Goal: Task Accomplishment & Management: Manage account settings

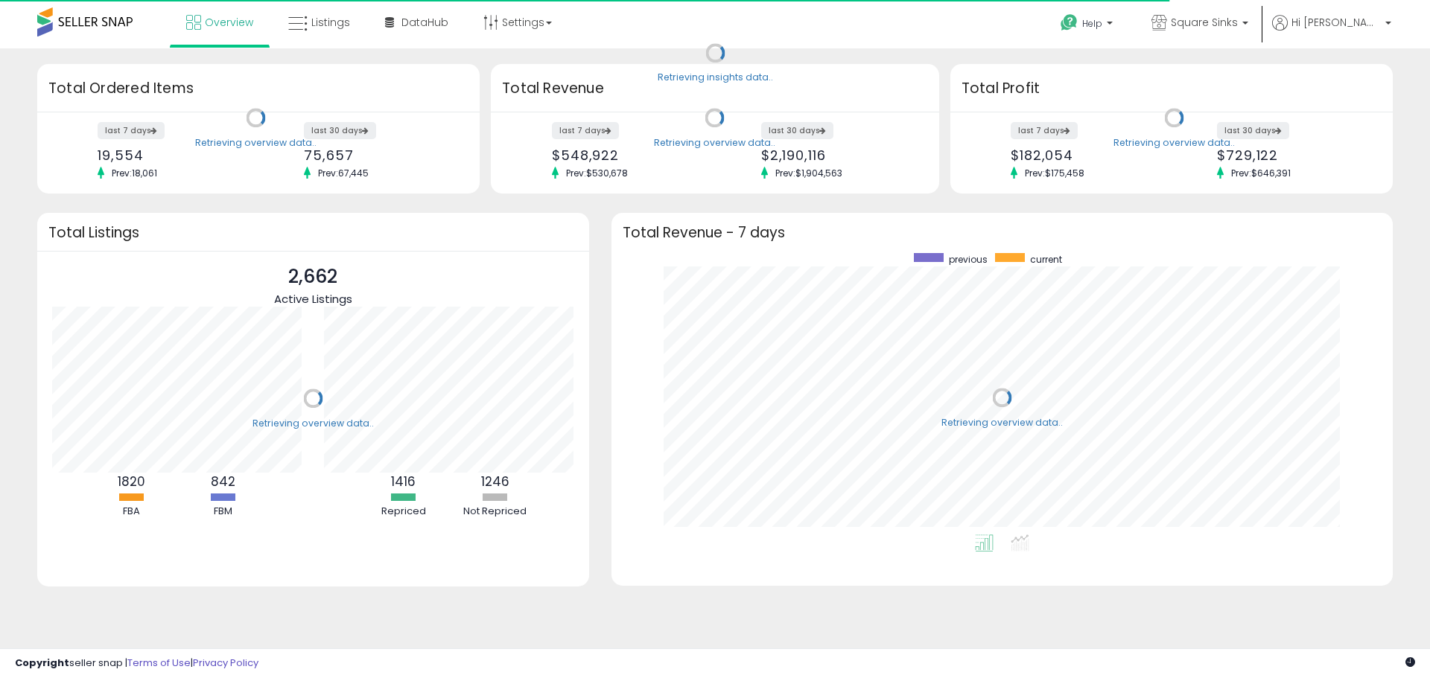
scroll to position [281, 751]
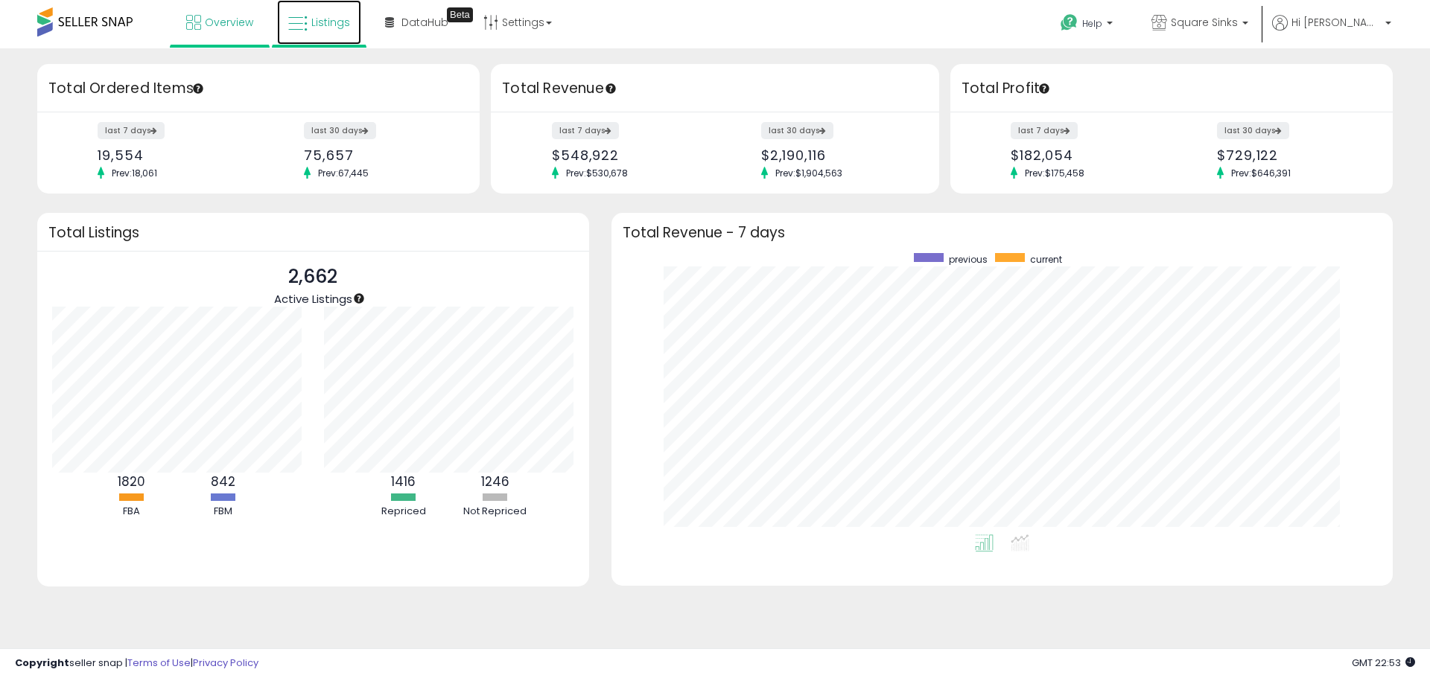
click at [331, 27] on span "Listings" at bounding box center [330, 22] width 39 height 15
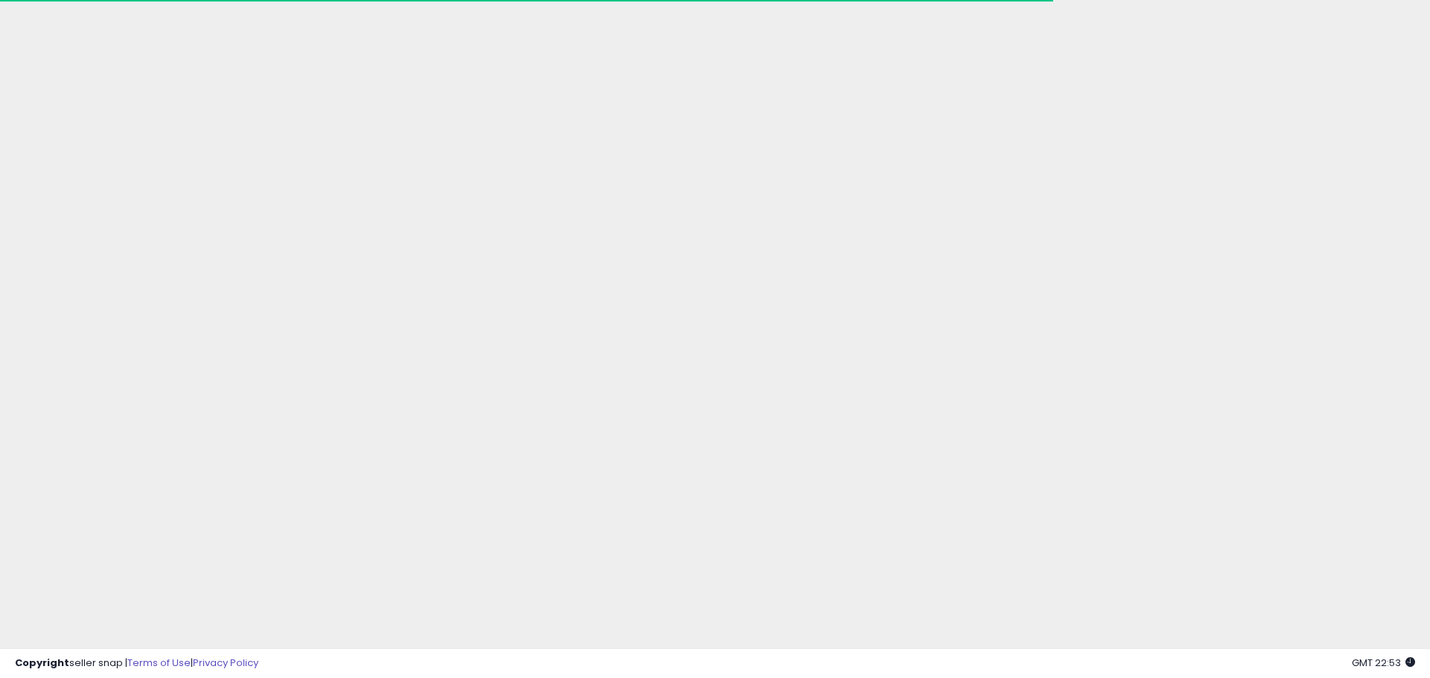
drag, startPoint x: 130, startPoint y: 636, endPoint x: 114, endPoint y: 635, distance: 16.4
drag, startPoint x: 126, startPoint y: 638, endPoint x: 33, endPoint y: 644, distance: 93.3
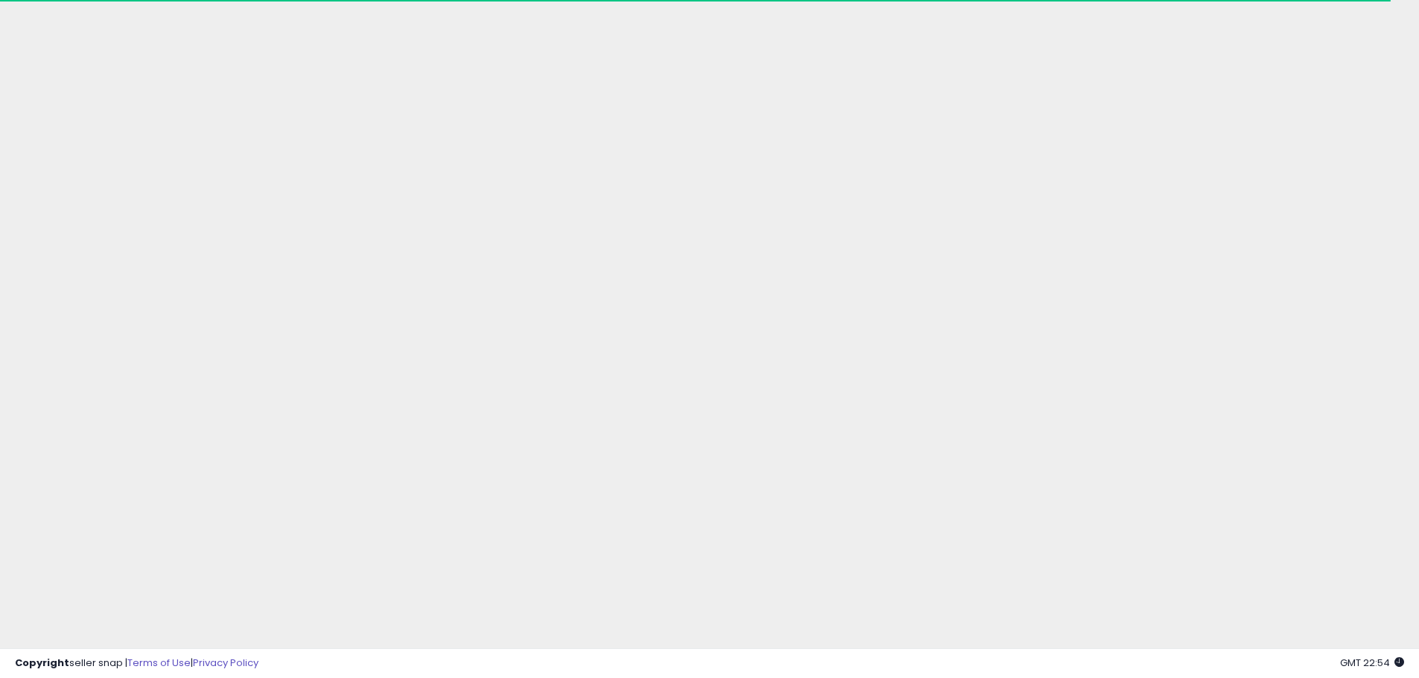
type input "********"
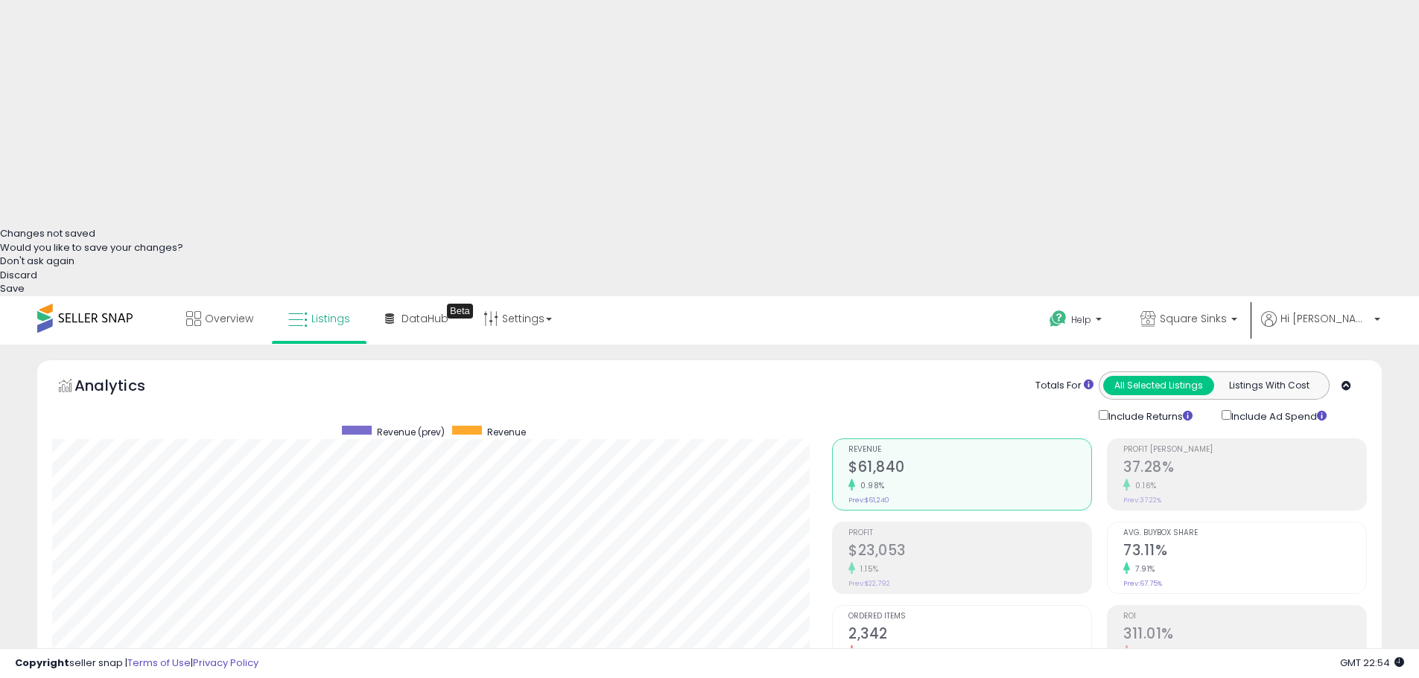
scroll to position [596, 0]
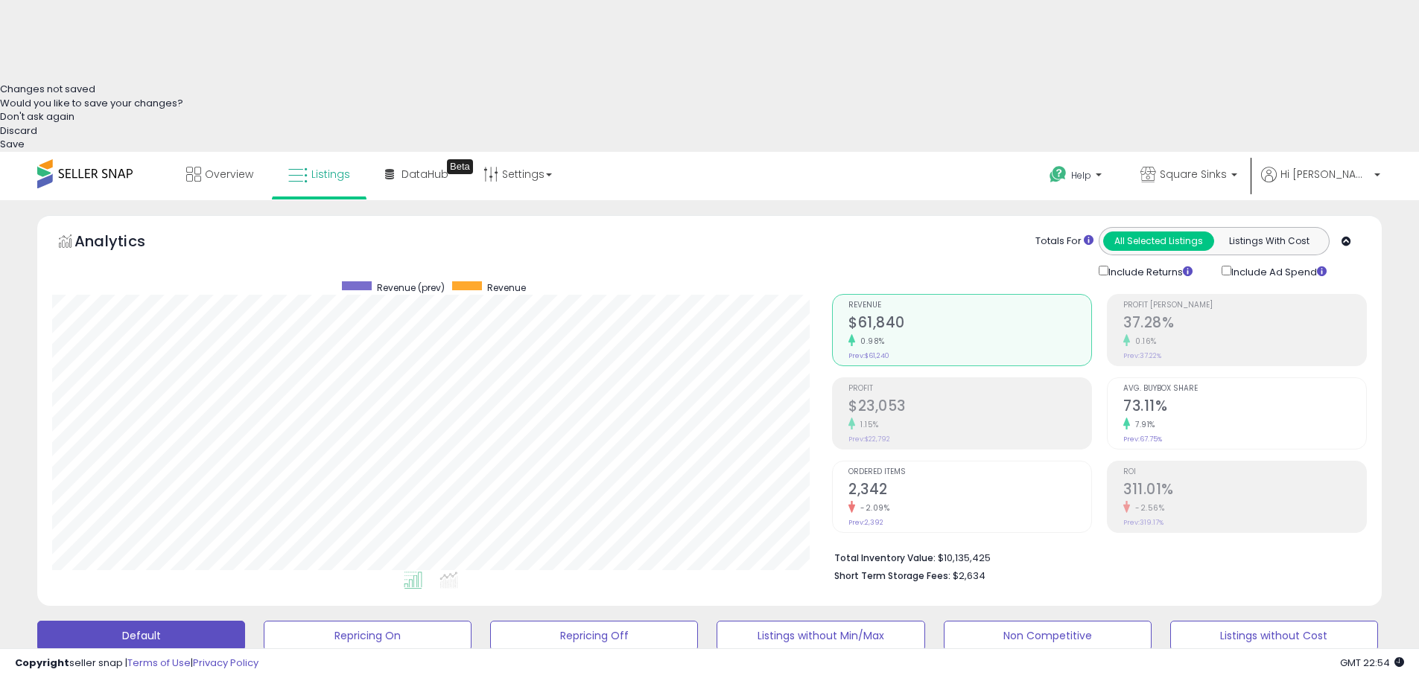
drag, startPoint x: 618, startPoint y: 218, endPoint x: 579, endPoint y: 217, distance: 39.5
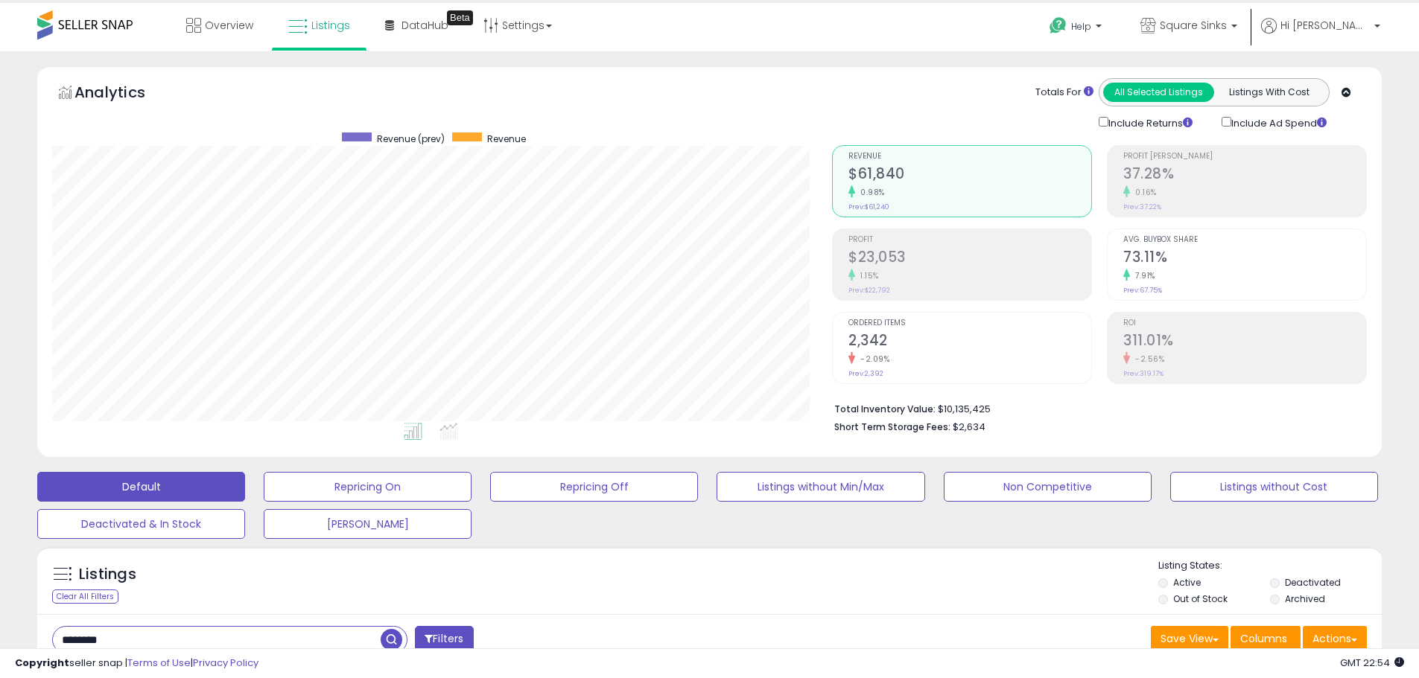
scroll to position [819, 0]
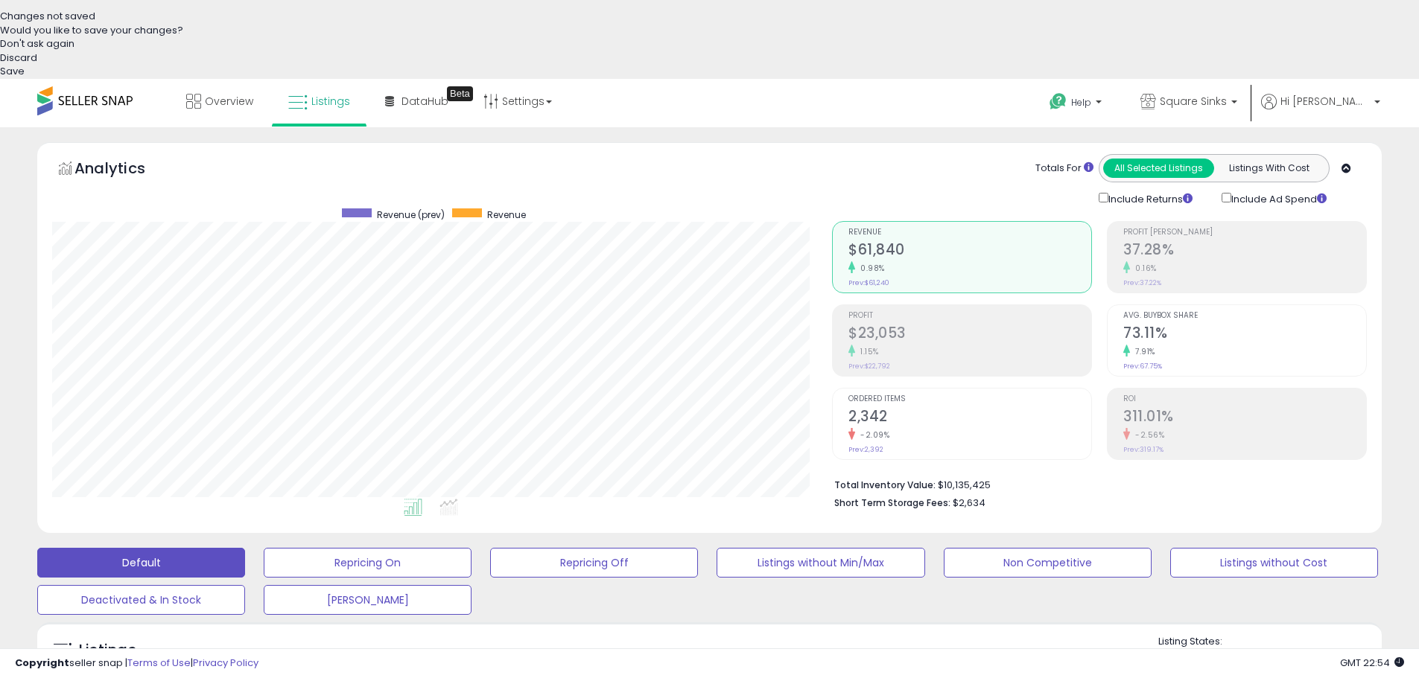
scroll to position [670, 0]
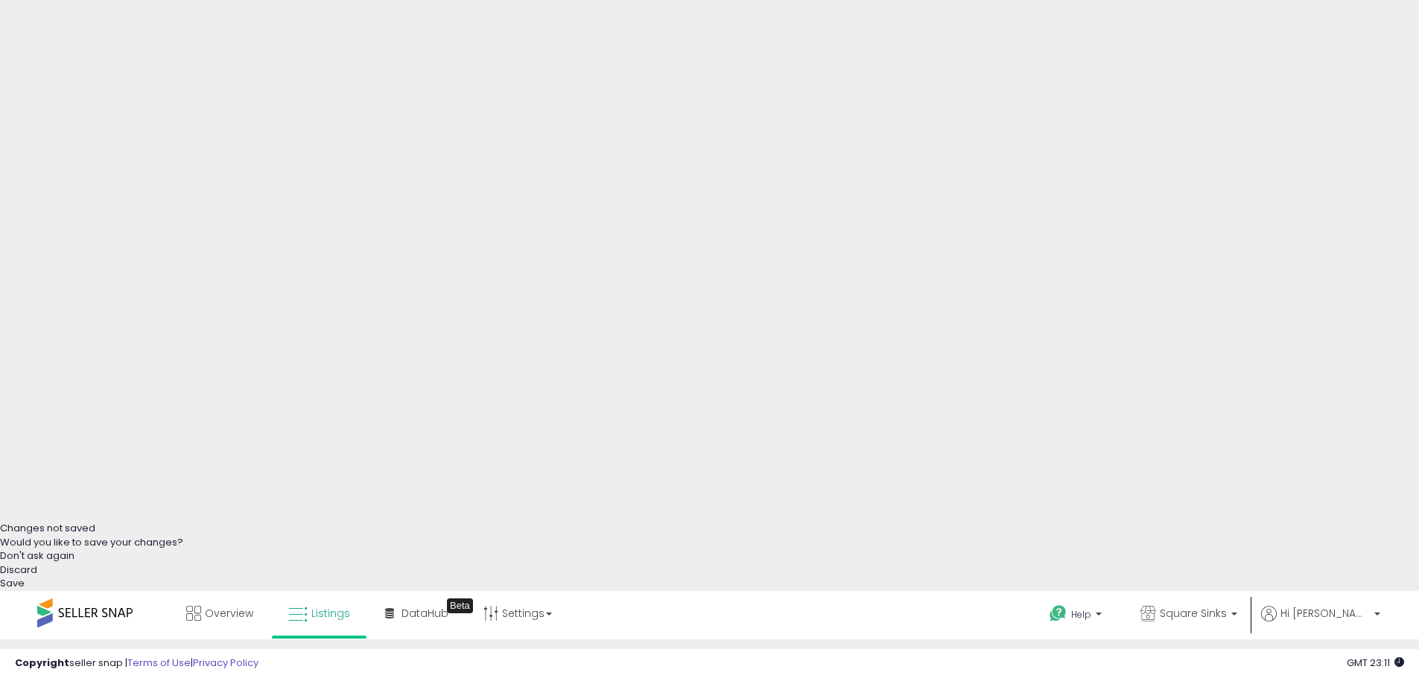
scroll to position [153, 0]
drag, startPoint x: 122, startPoint y: 479, endPoint x: 65, endPoint y: 537, distance: 81.6
click at [0, 501] on html "Unable to login Retrieving listings data.. has not yet accepted the Terms of Us…" at bounding box center [709, 186] width 1419 height 678
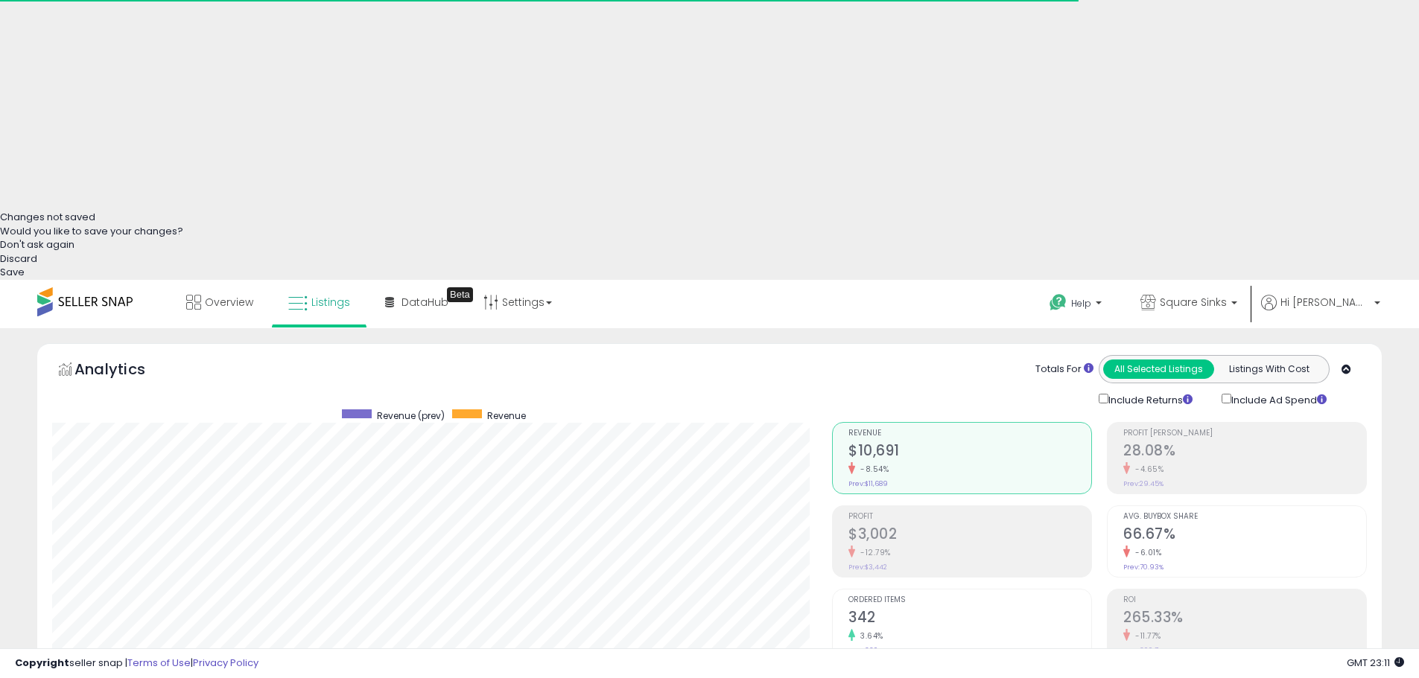
scroll to position [335, 0]
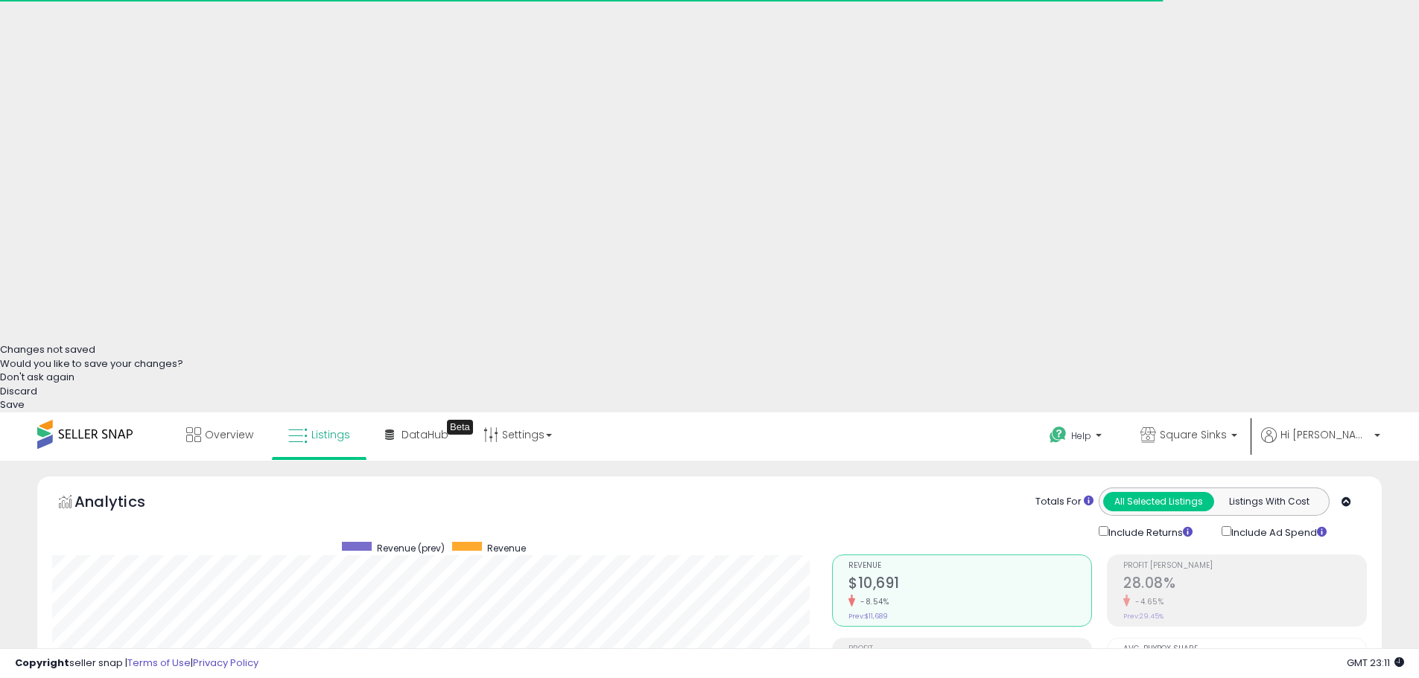
drag, startPoint x: 130, startPoint y: 309, endPoint x: -44, endPoint y: 273, distance: 177.1
click at [0, 273] on html "Unable to login Retrieving listings data.. has not yet accepted the Terms of Us…" at bounding box center [709, 4] width 1419 height 678
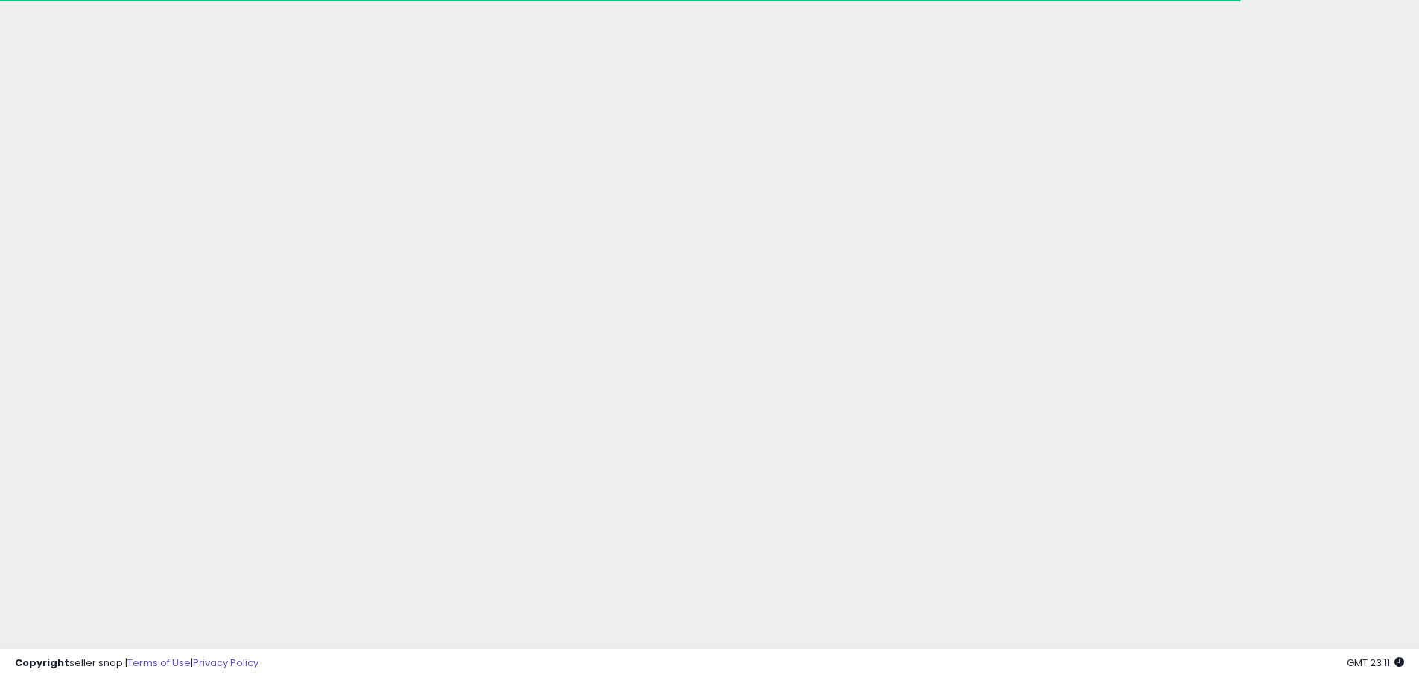
scroll to position [0, 0]
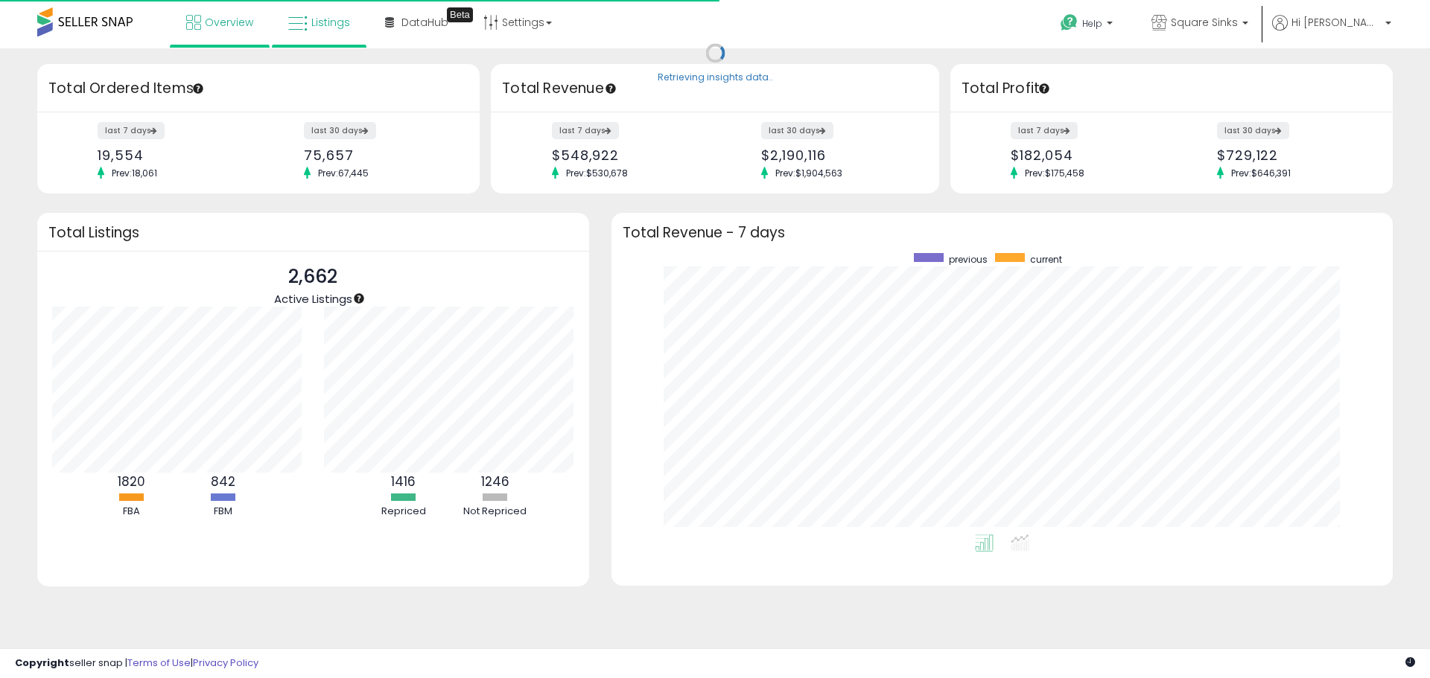
scroll to position [281, 751]
click at [311, 19] on span "Listings" at bounding box center [330, 22] width 39 height 15
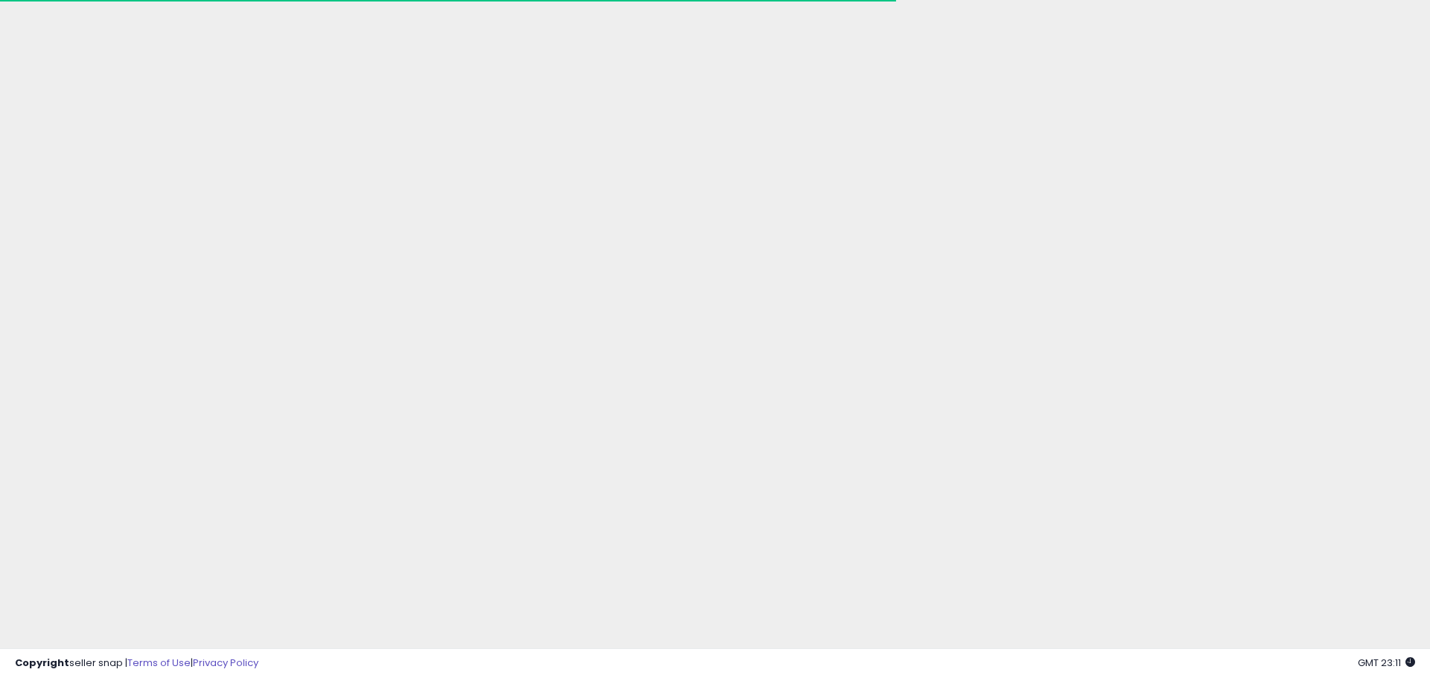
drag, startPoint x: 126, startPoint y: 639, endPoint x: 57, endPoint y: 631, distance: 68.9
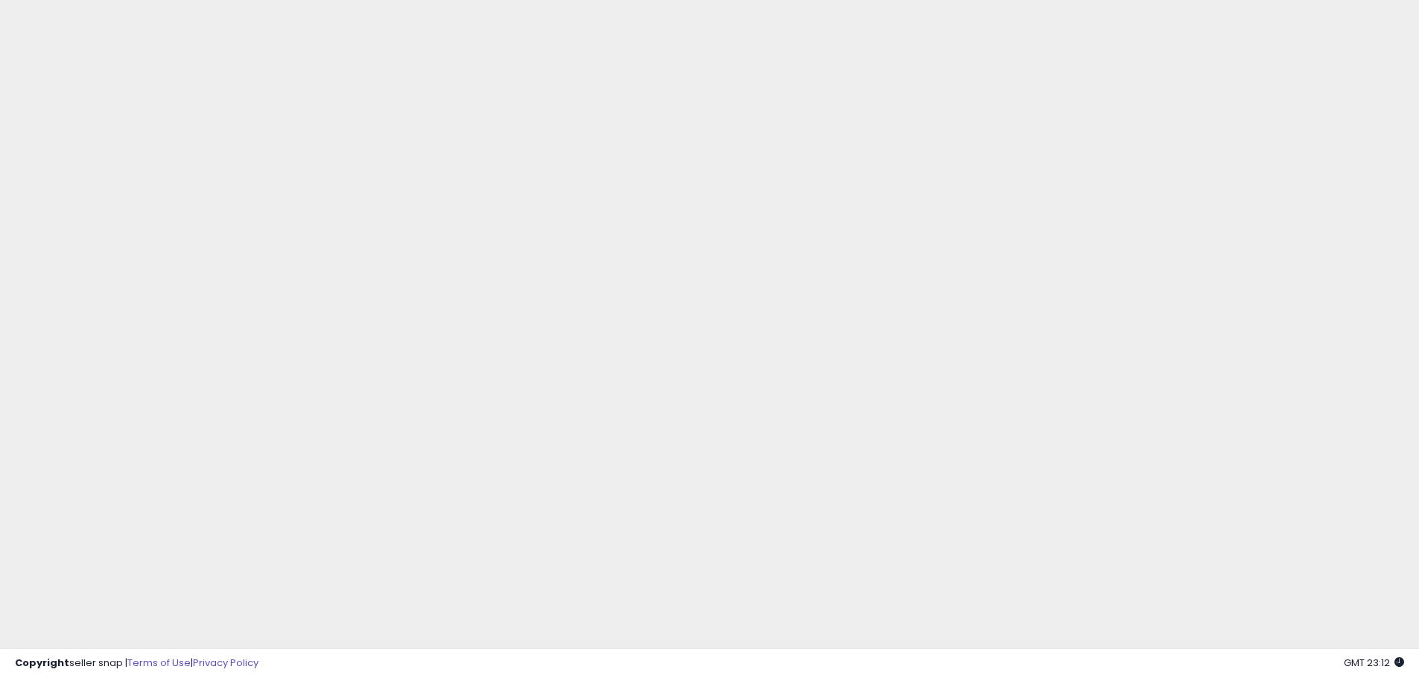
type input "**********"
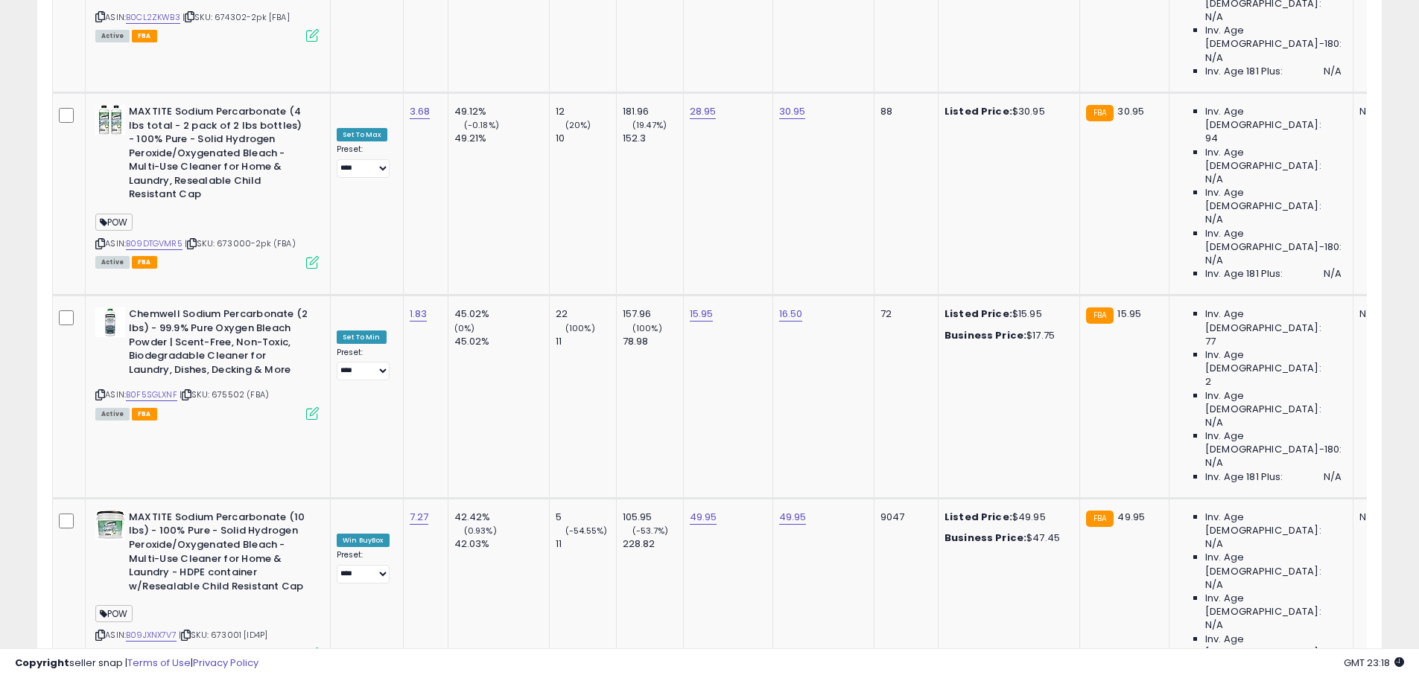
scroll to position [2944, 0]
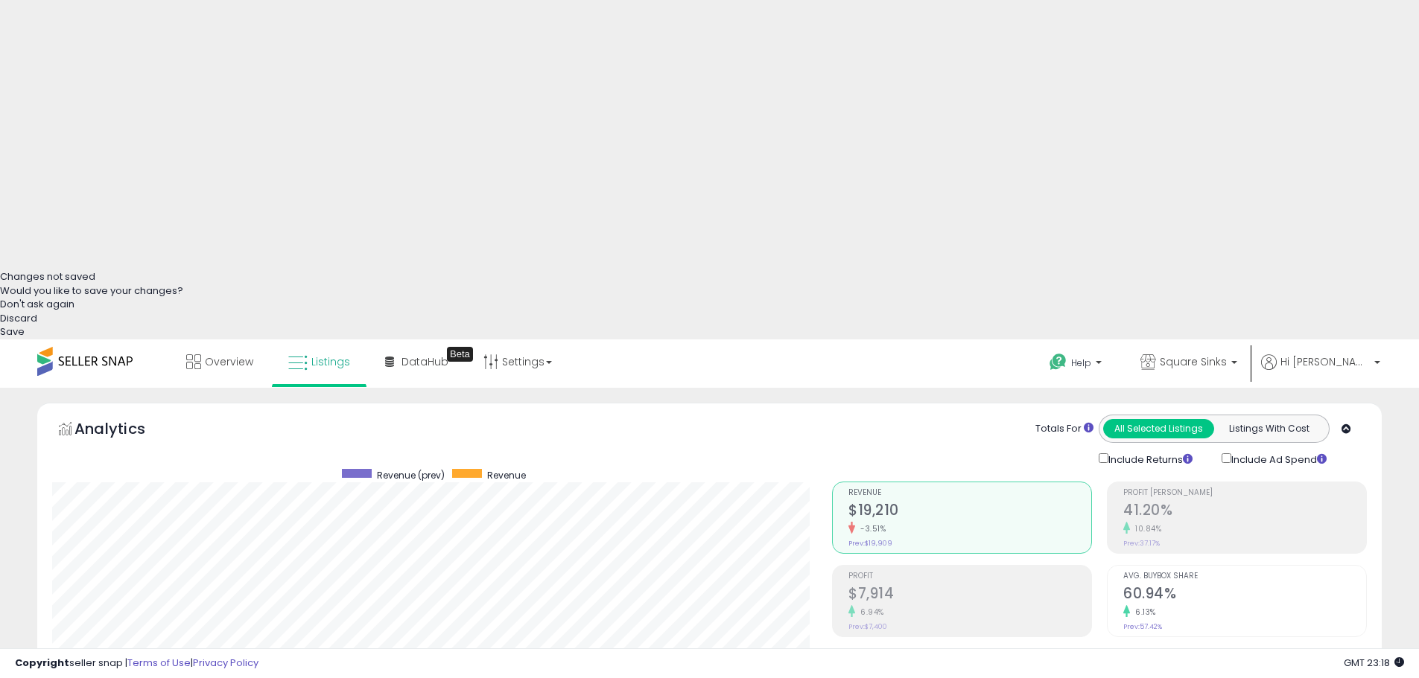
scroll to position [338, 0]
